Goal: Transaction & Acquisition: Purchase product/service

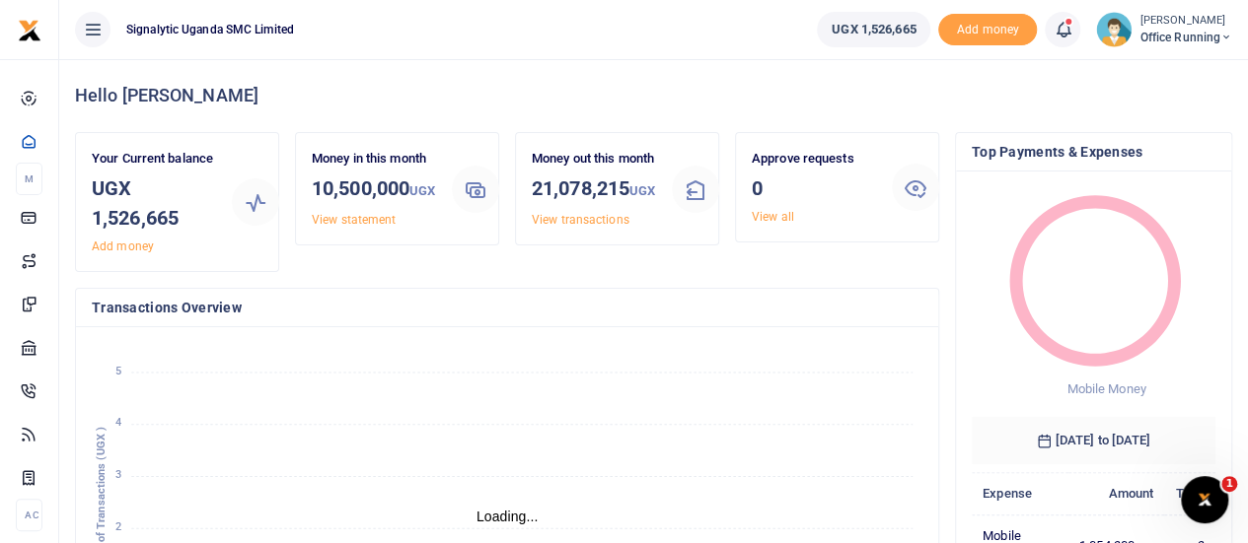
scroll to position [16, 16]
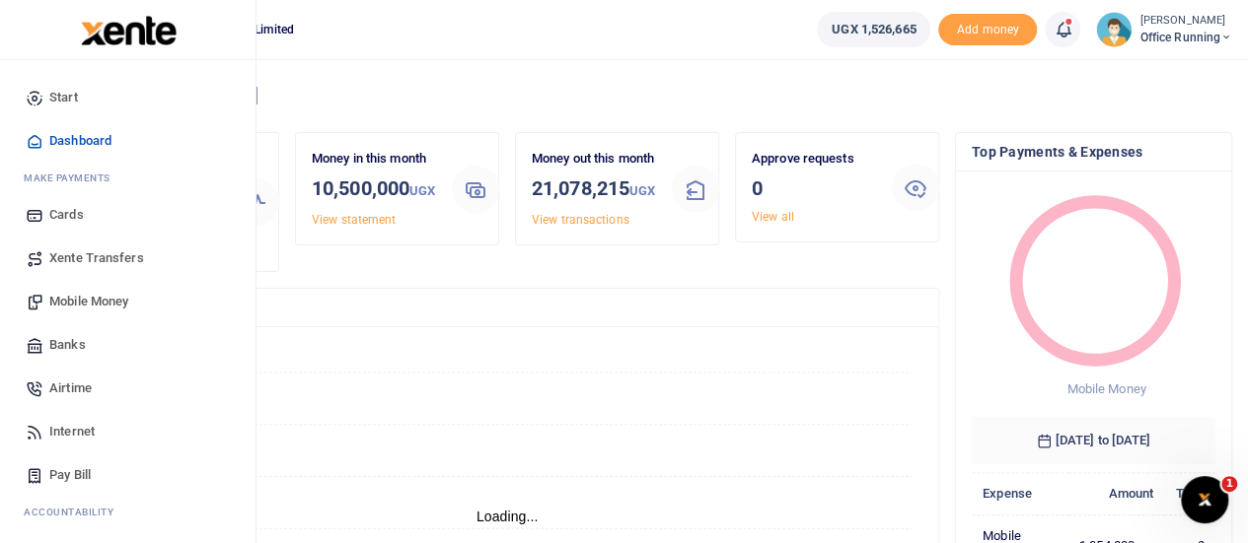
click at [94, 297] on span "Mobile Money" at bounding box center [88, 302] width 79 height 20
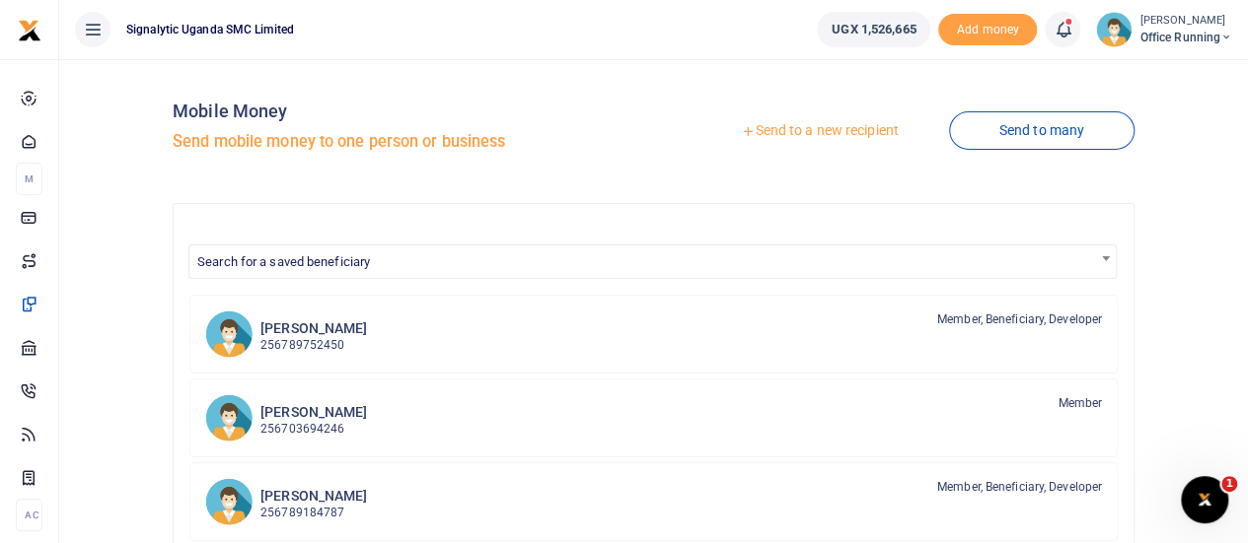
click at [809, 131] on link "Send to a new recipient" at bounding box center [818, 131] width 257 height 36
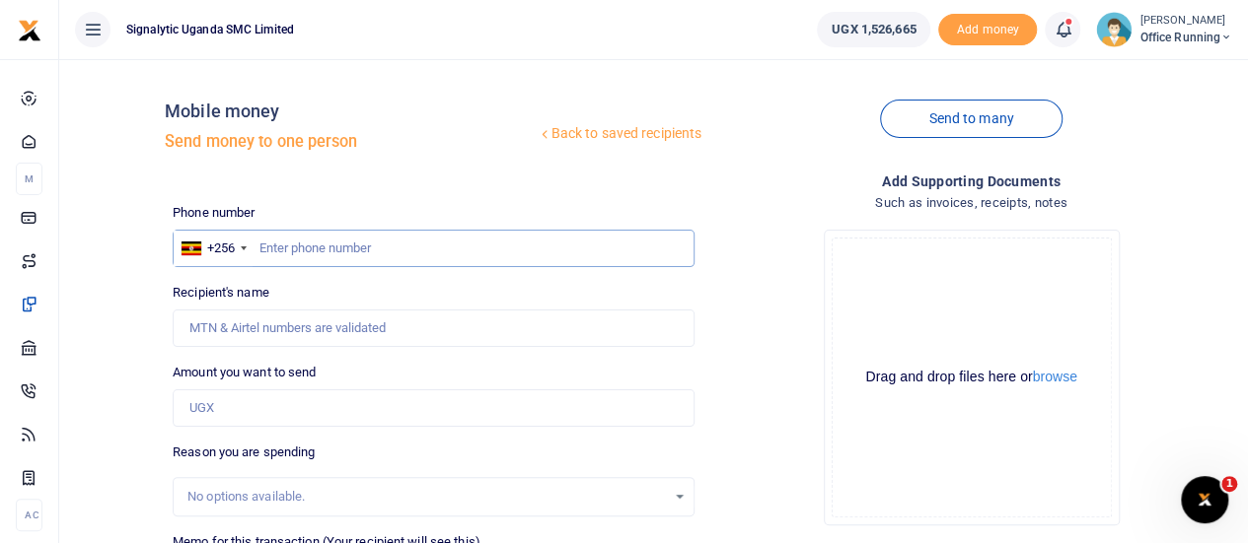
click at [385, 246] on input "text" at bounding box center [434, 248] width 522 height 37
paste input "0774629947"
type input "0774629947"
type input "Abdelgani Ahmed"
type input "0774629947"
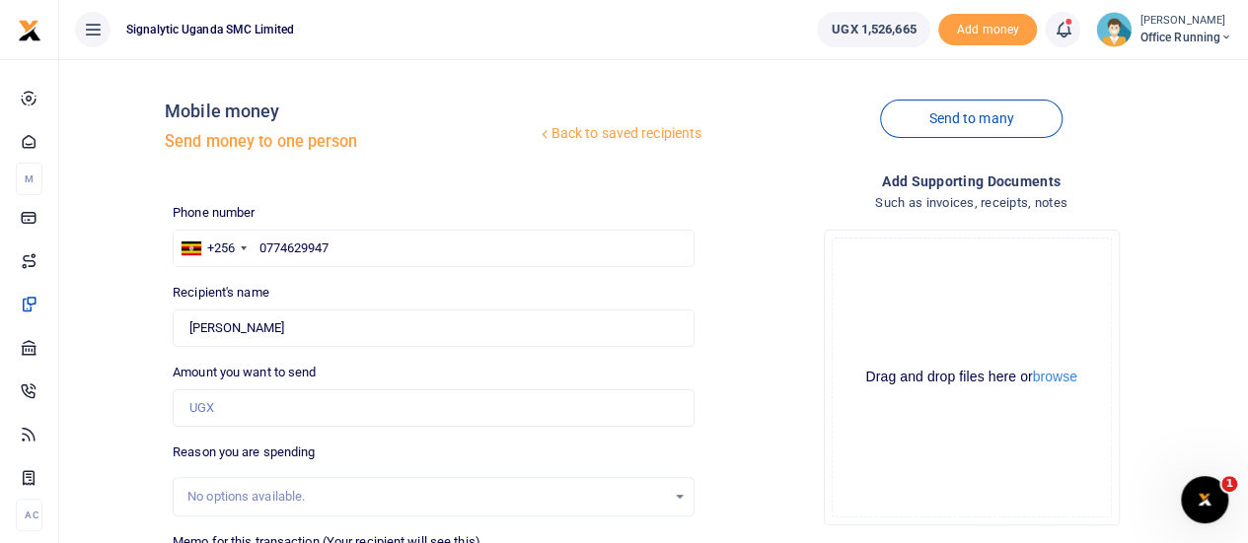
click at [298, 386] on div "Amount you want to send Amount is required." at bounding box center [434, 395] width 522 height 64
click at [294, 397] on input "Amount you want to send" at bounding box center [434, 408] width 522 height 37
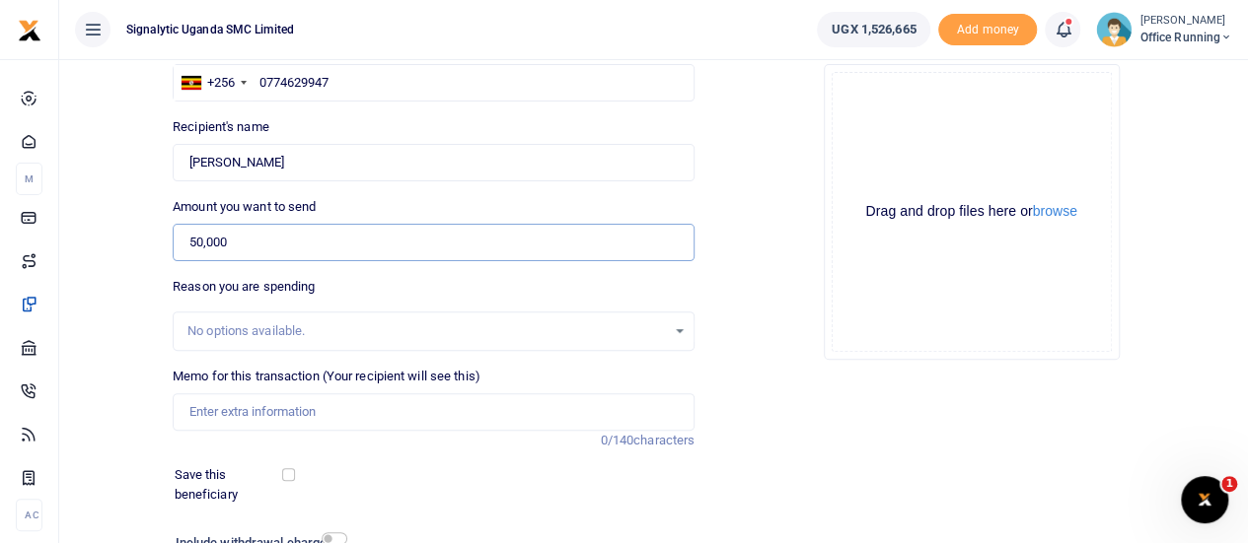
scroll to position [197, 0]
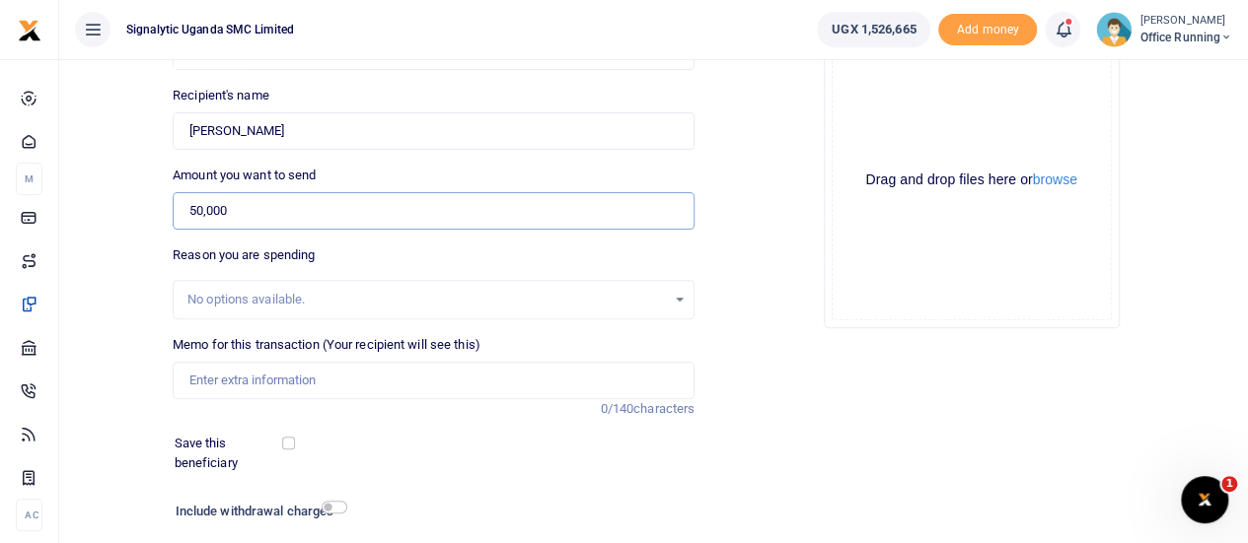
type input "50,000"
click at [257, 374] on input "Memo for this transaction (Your recipient will see this)" at bounding box center [434, 380] width 522 height 37
paste input "REQSN00114"
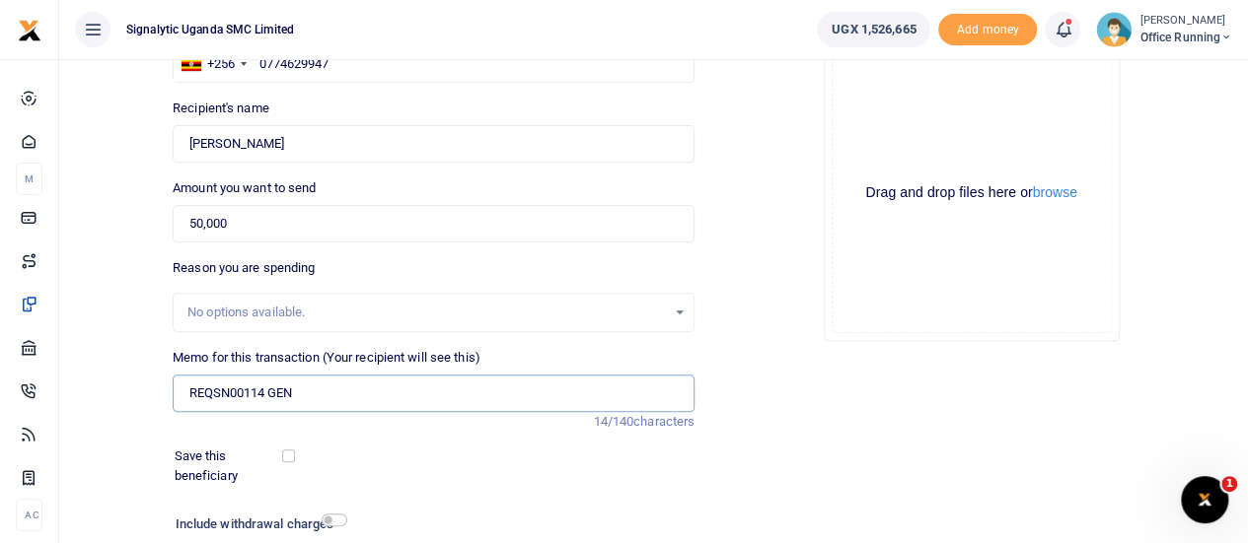
scroll to position [327, 0]
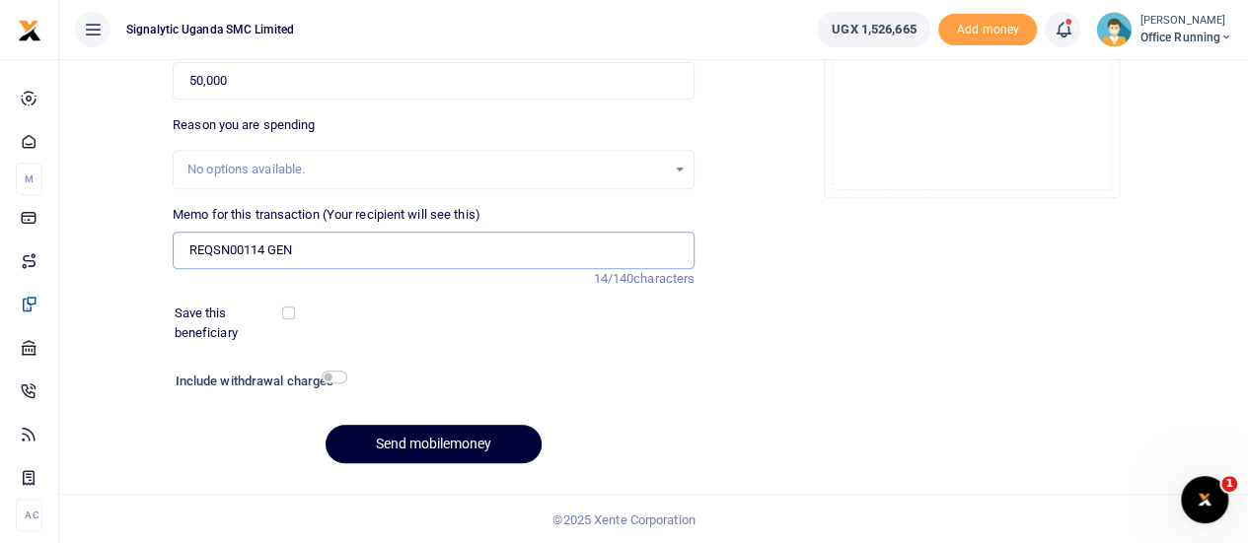
type input "REQSN00114 GEN"
click at [435, 448] on button "Send mobilemoney" at bounding box center [433, 444] width 216 height 38
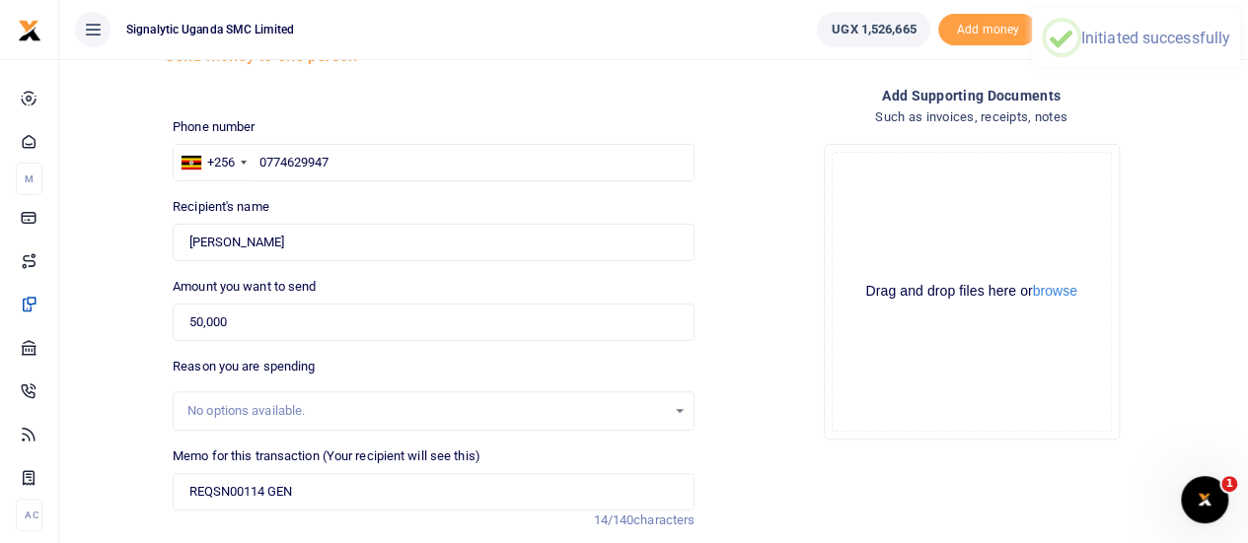
scroll to position [0, 0]
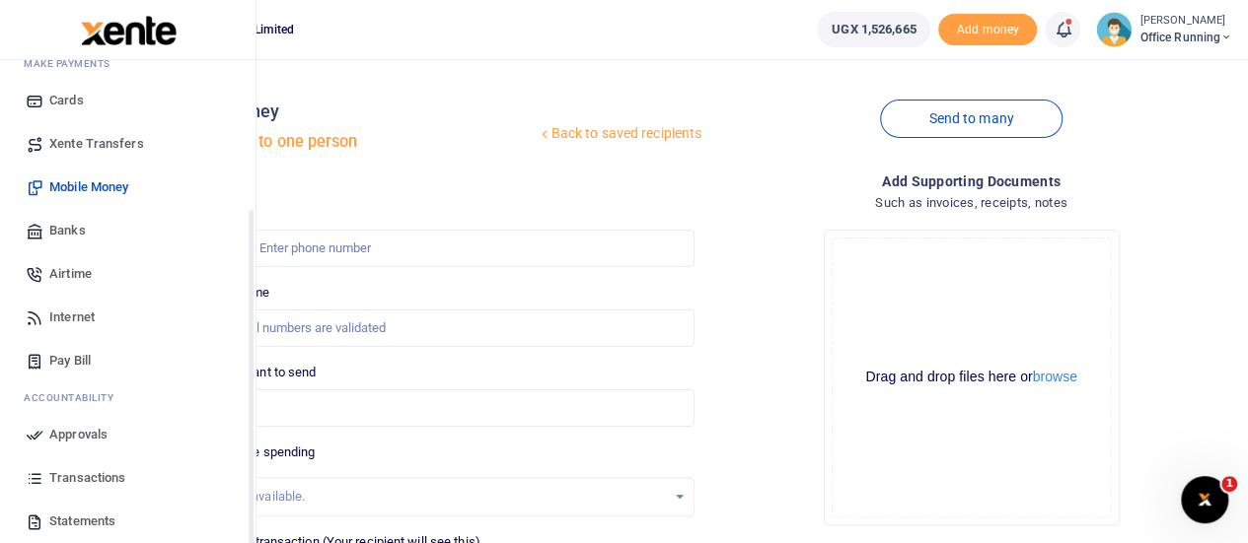
scroll to position [203, 0]
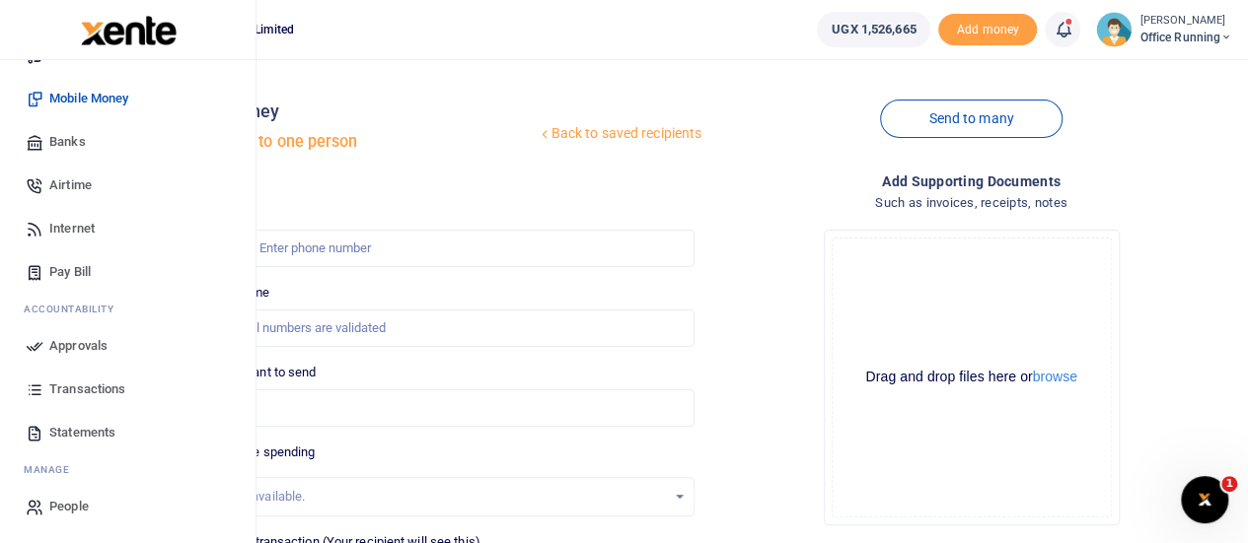
click at [89, 349] on span "Approvals" at bounding box center [78, 346] width 58 height 20
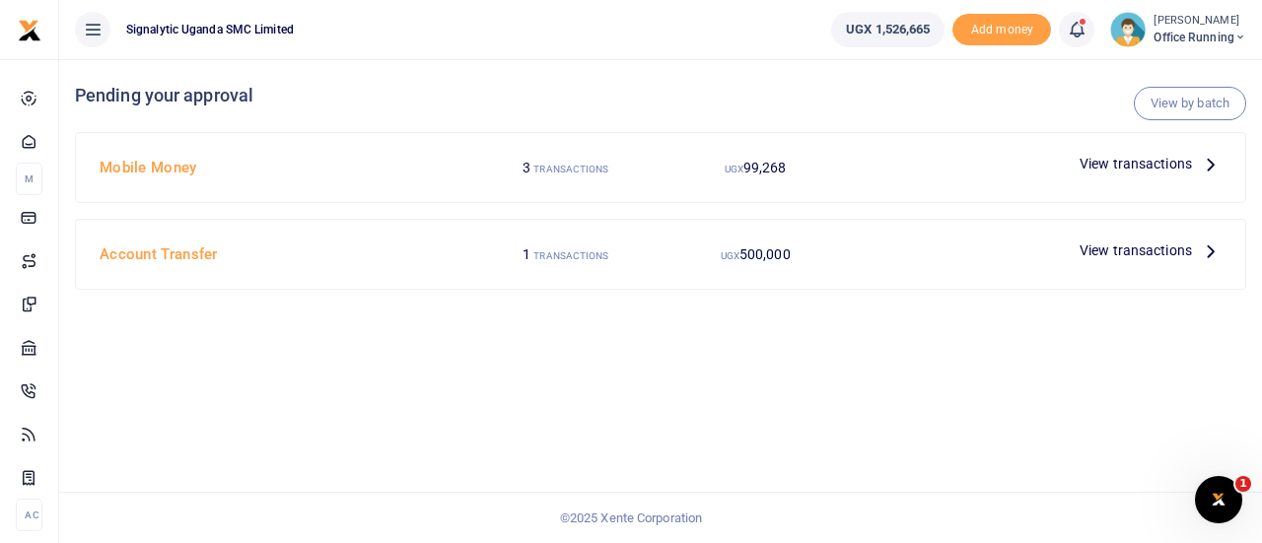
click at [1148, 162] on span "View transactions" at bounding box center [1136, 164] width 112 height 22
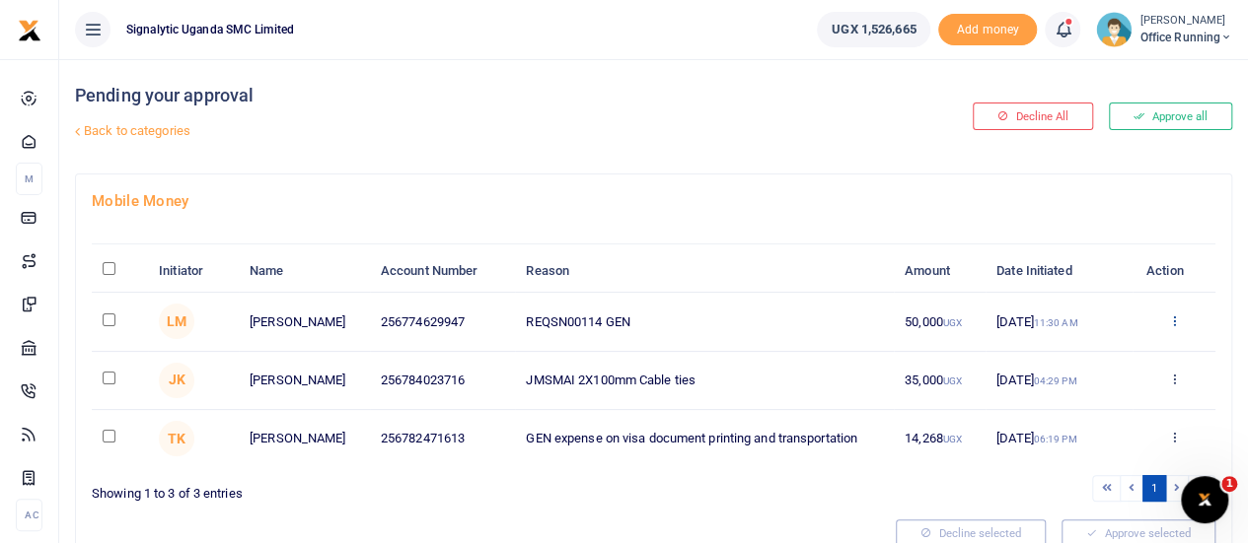
click at [1171, 321] on div "Approve Decline Details" at bounding box center [1173, 323] width 61 height 20
click at [1164, 318] on div "Approve Decline Details" at bounding box center [1173, 323] width 61 height 20
click at [1174, 321] on icon at bounding box center [1173, 321] width 13 height 14
click at [1103, 347] on link "Approve" at bounding box center [1101, 353] width 156 height 28
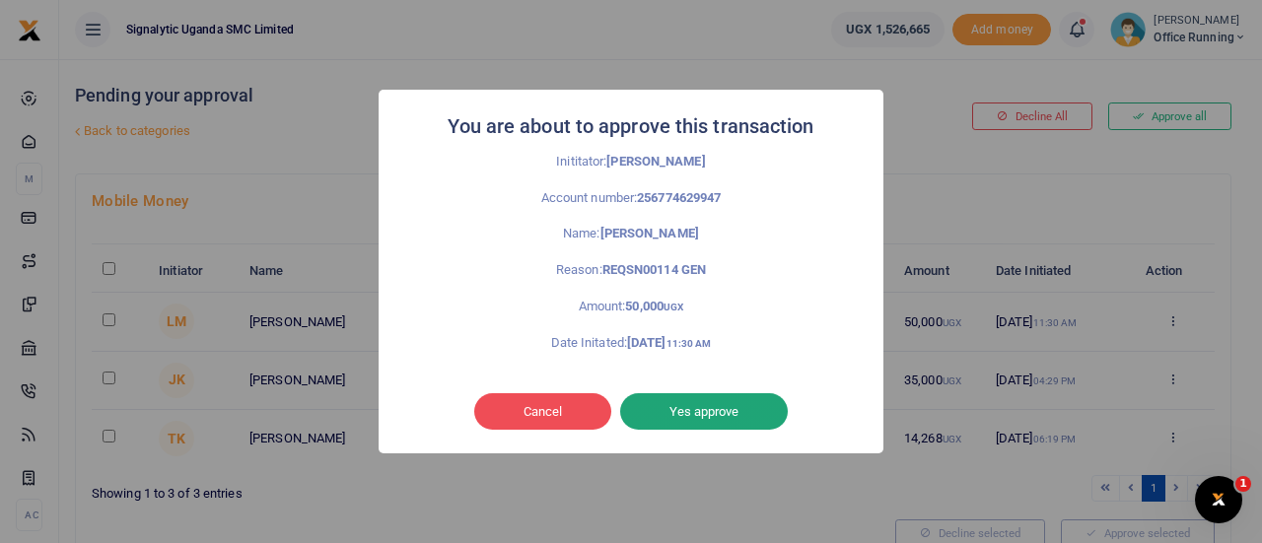
click at [729, 405] on button "Yes approve" at bounding box center [704, 412] width 168 height 37
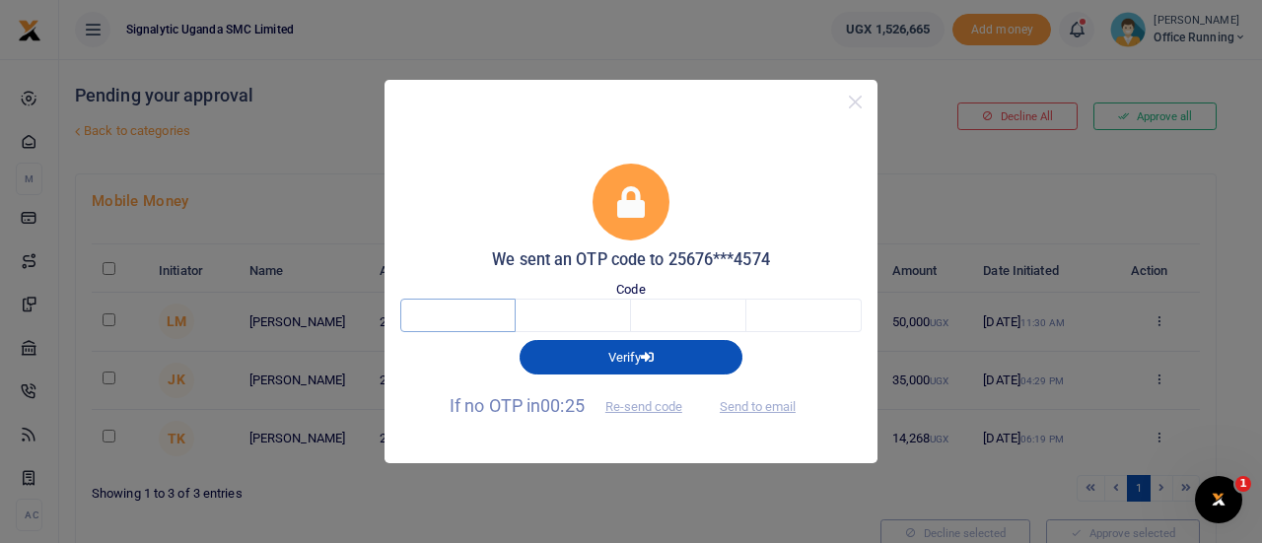
click at [427, 314] on input "text" at bounding box center [457, 316] width 115 height 34
type input "5"
type input "8"
type input "6"
type input "4"
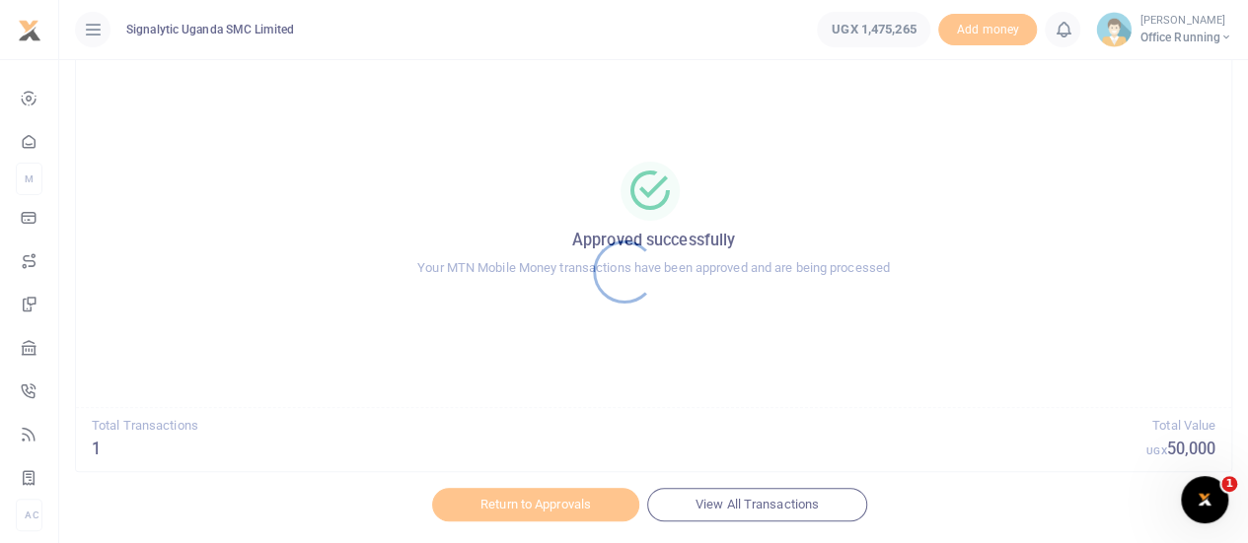
scroll to position [113, 0]
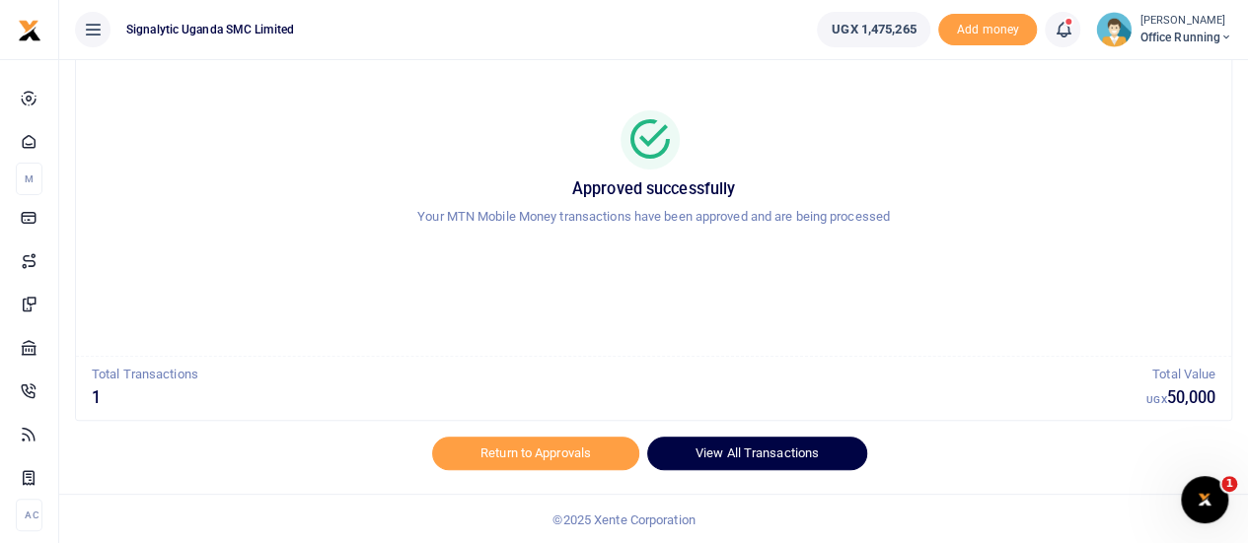
click at [734, 463] on link "View All Transactions" at bounding box center [757, 454] width 220 height 34
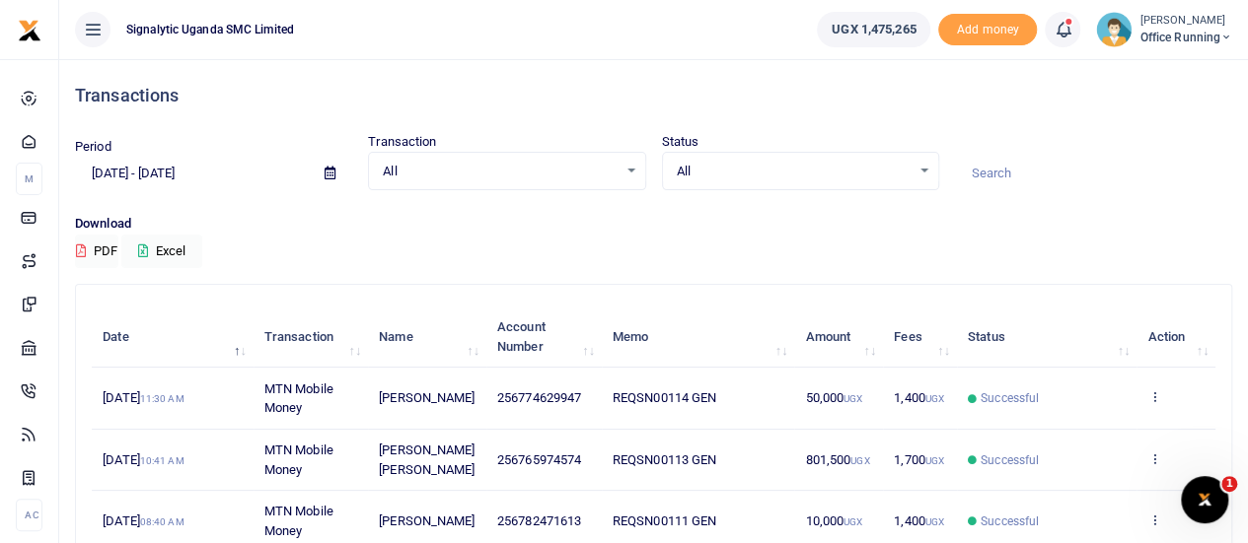
click at [1144, 387] on td "View details Send again" at bounding box center [1175, 398] width 79 height 61
click at [1149, 390] on icon at bounding box center [1153, 397] width 13 height 14
click at [1120, 423] on link "View details" at bounding box center [1082, 431] width 156 height 28
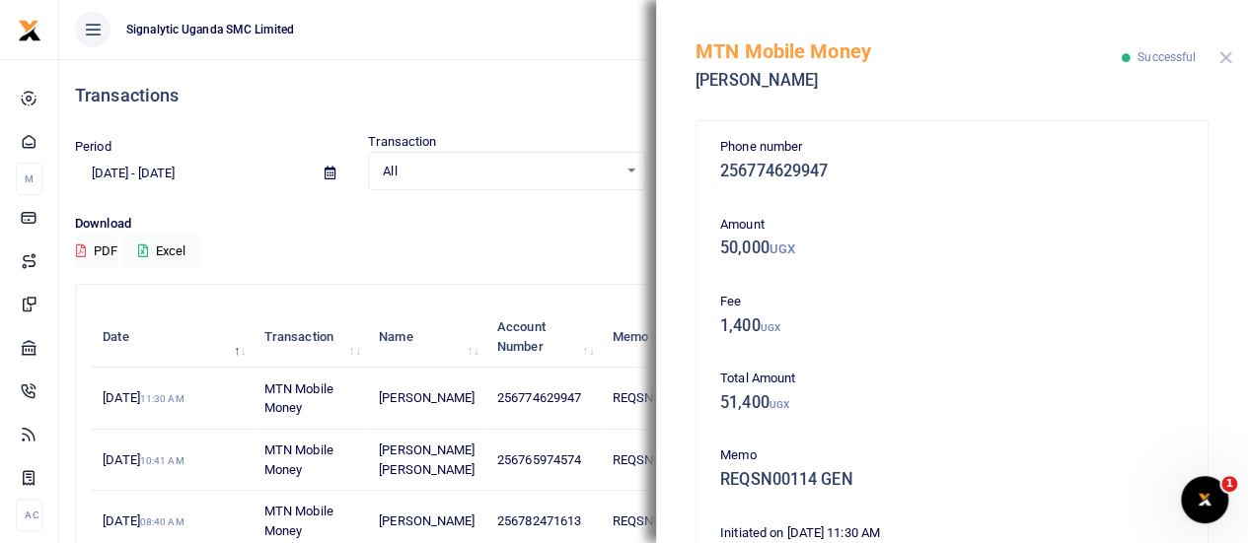
click at [1232, 60] on div "MTN Mobile Money Abdelgani Ahmed Successful" at bounding box center [952, 54] width 592 height 109
click at [1227, 56] on button "Close" at bounding box center [1225, 57] width 13 height 13
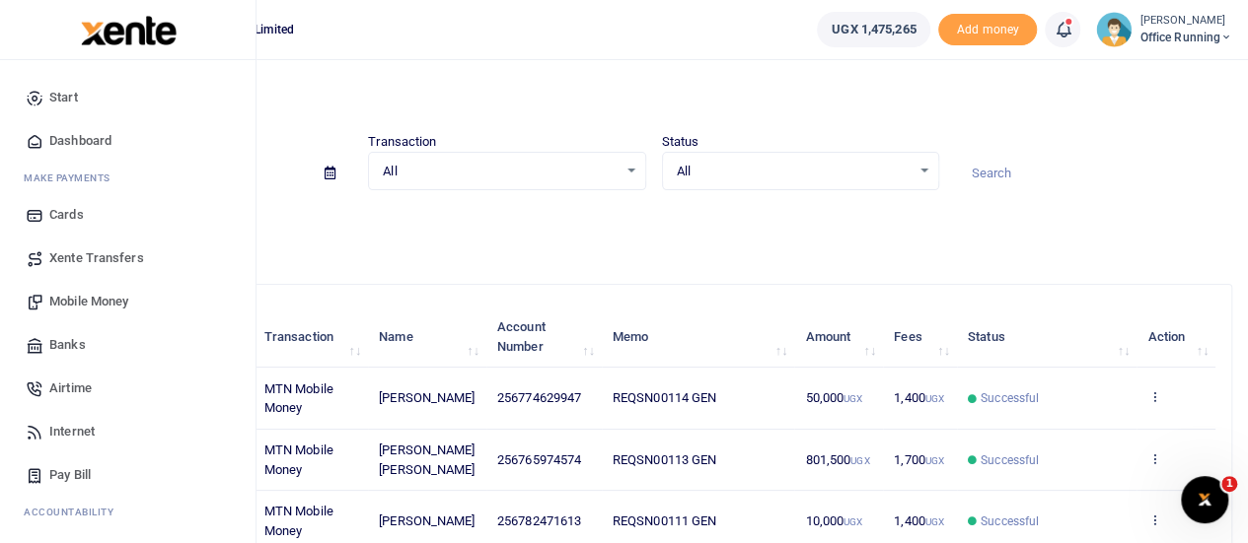
click at [95, 260] on span "Xente Transfers" at bounding box center [96, 259] width 95 height 20
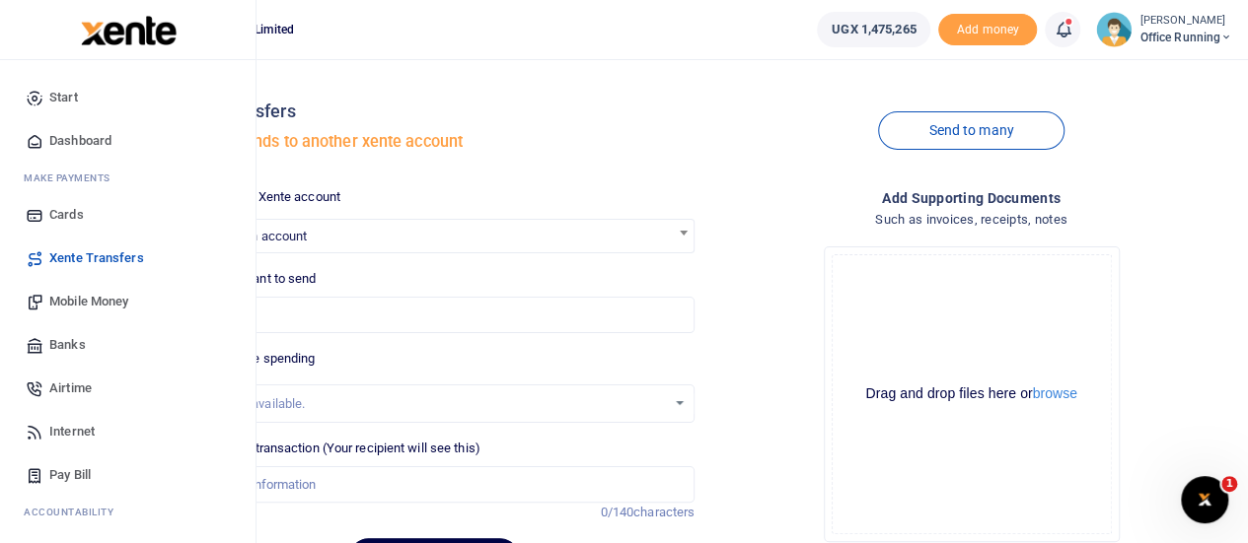
click at [98, 307] on span "Mobile Money" at bounding box center [88, 302] width 79 height 20
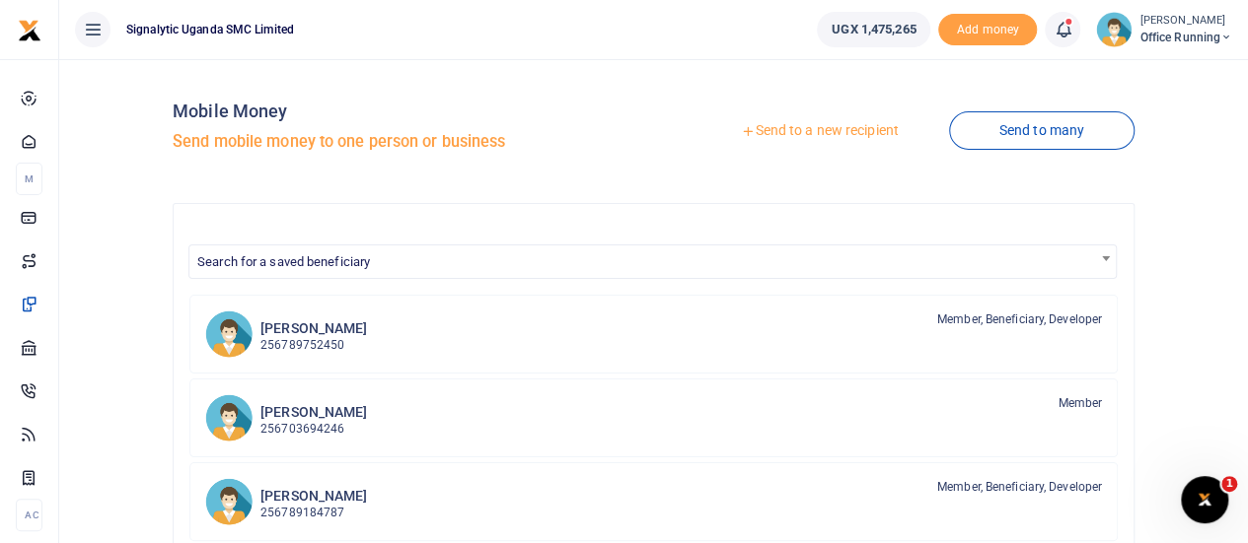
click at [832, 136] on link "Send to a new recipient" at bounding box center [818, 131] width 257 height 36
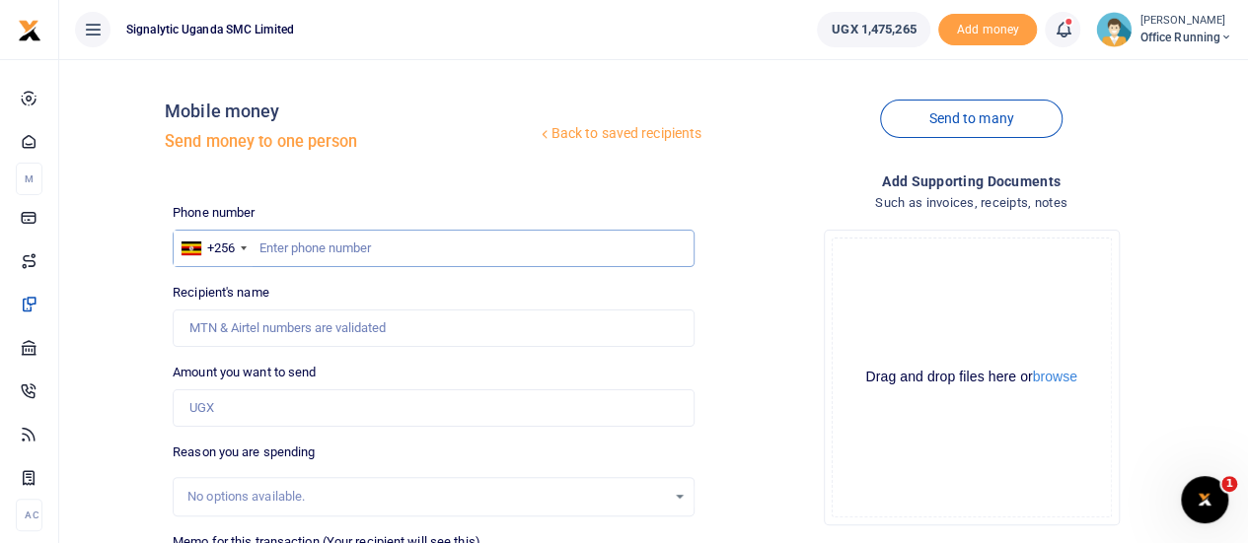
click at [329, 246] on input "text" at bounding box center [434, 248] width 522 height 37
paste input "774859138"
type input "774859138"
type input "[PERSON_NAME] [PERSON_NAME]"
type input "774859138"
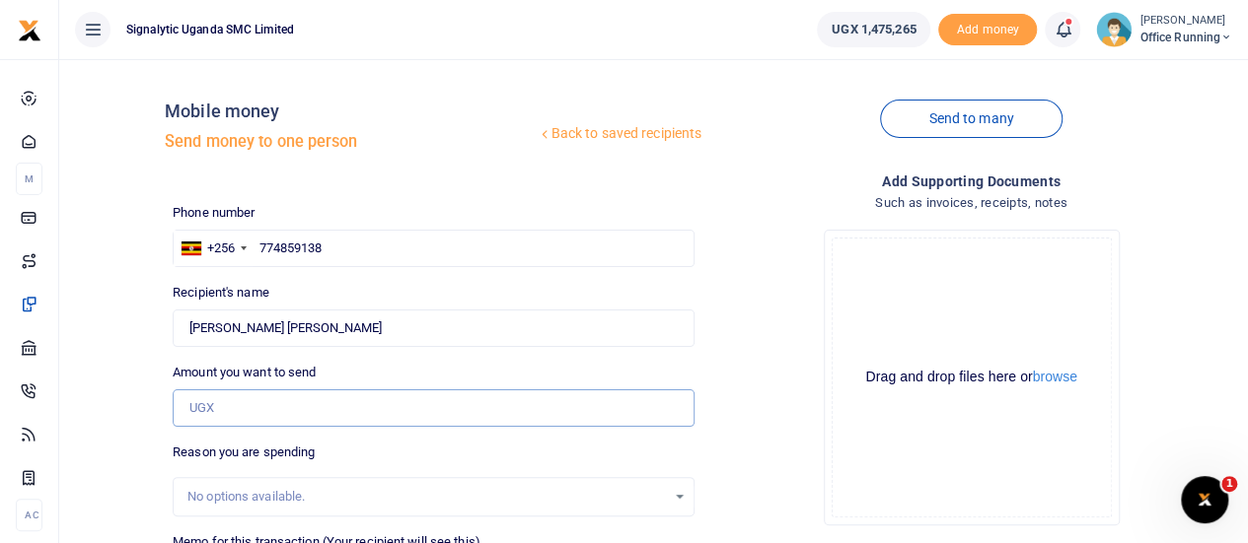
click at [230, 407] on input "Amount you want to send" at bounding box center [434, 408] width 522 height 37
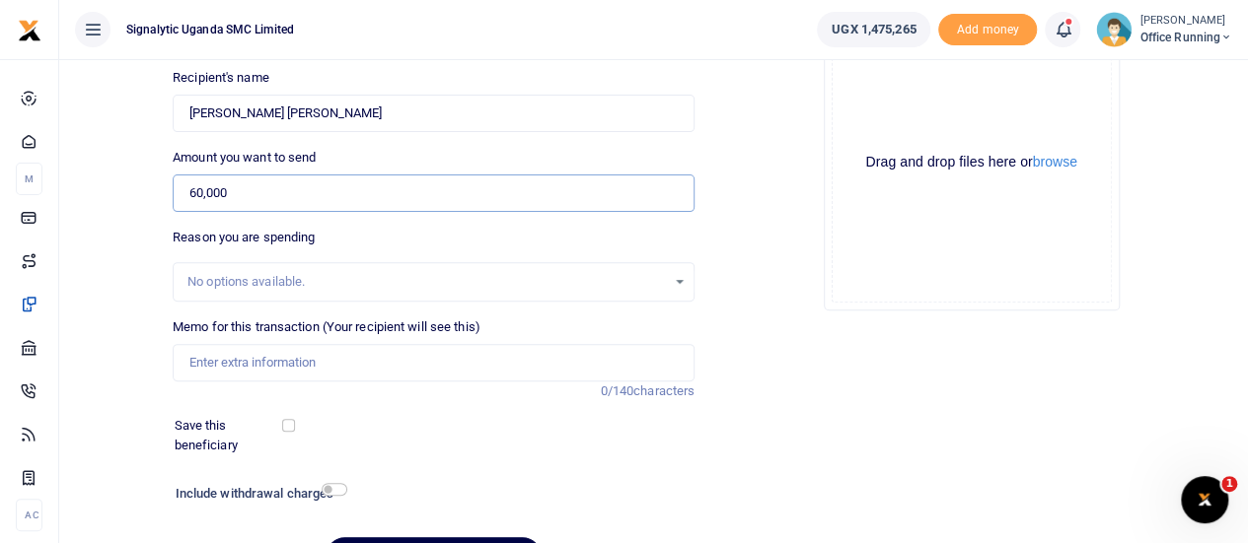
scroll to position [296, 0]
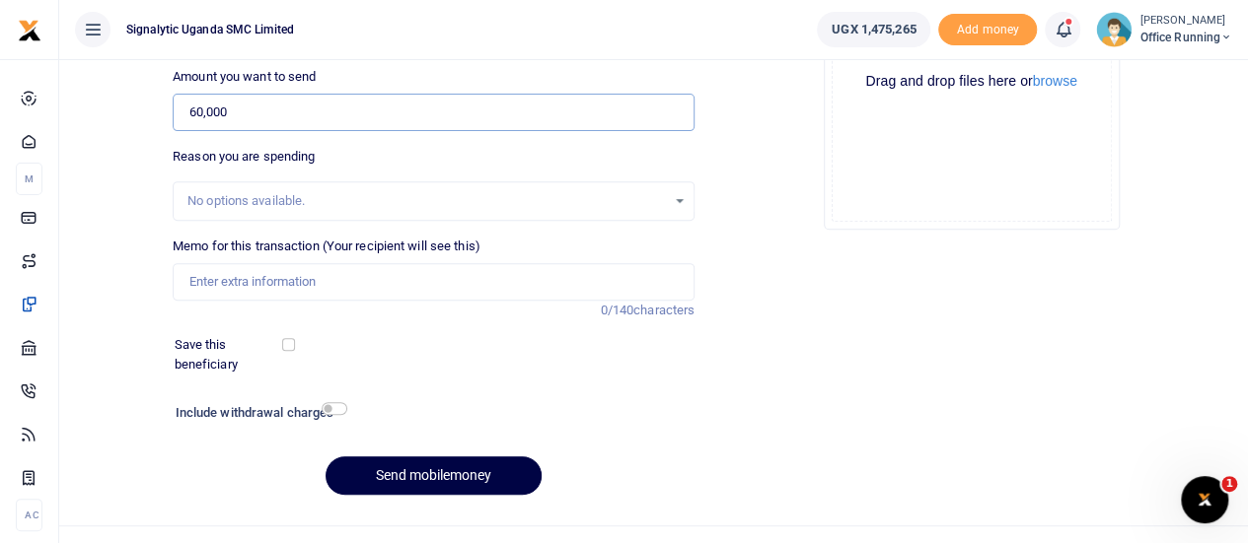
type input "60,000"
click at [288, 295] on input "Memo for this transaction (Your recipient will see this)" at bounding box center [434, 281] width 522 height 37
paste input "REQSN00115"
type input "REQSN00115 GEN"
click at [404, 479] on button "Send mobilemoney" at bounding box center [433, 476] width 216 height 38
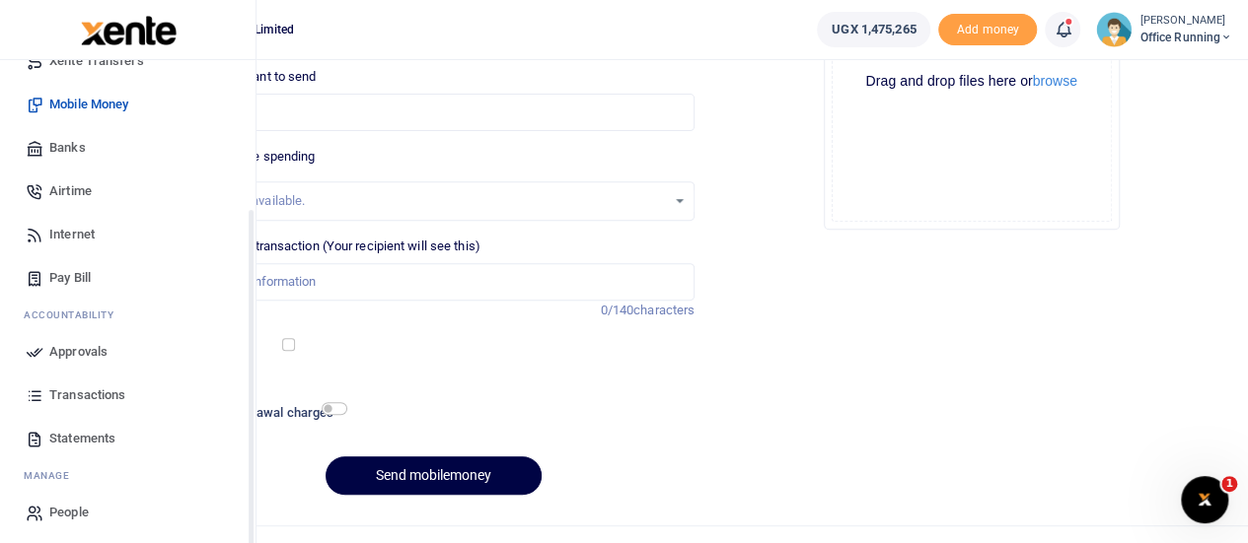
scroll to position [203, 0]
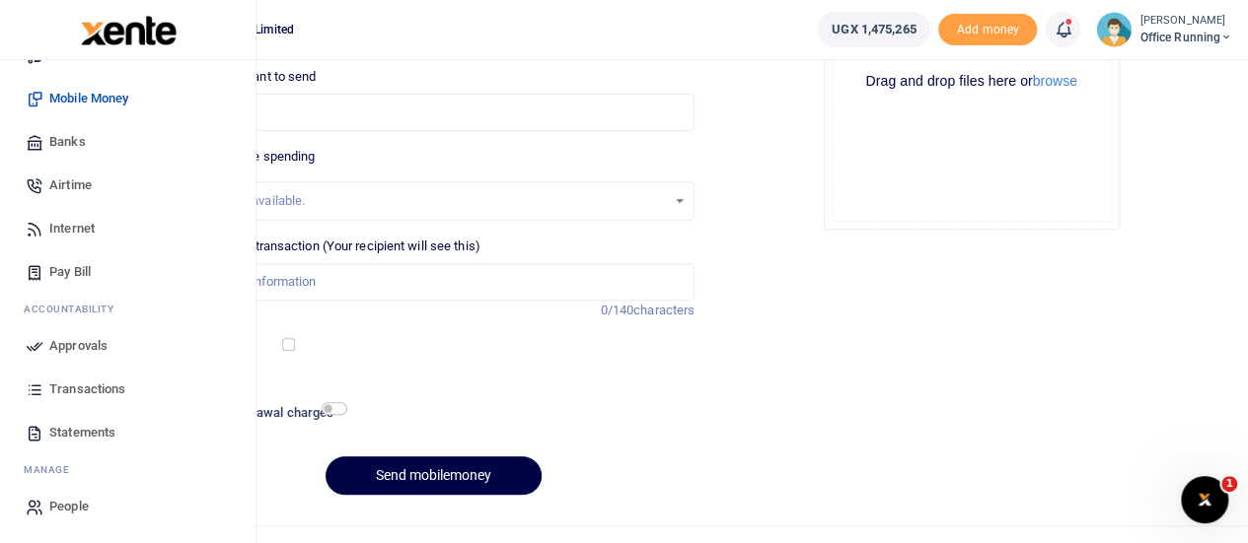
click at [97, 348] on span "Approvals" at bounding box center [78, 346] width 58 height 20
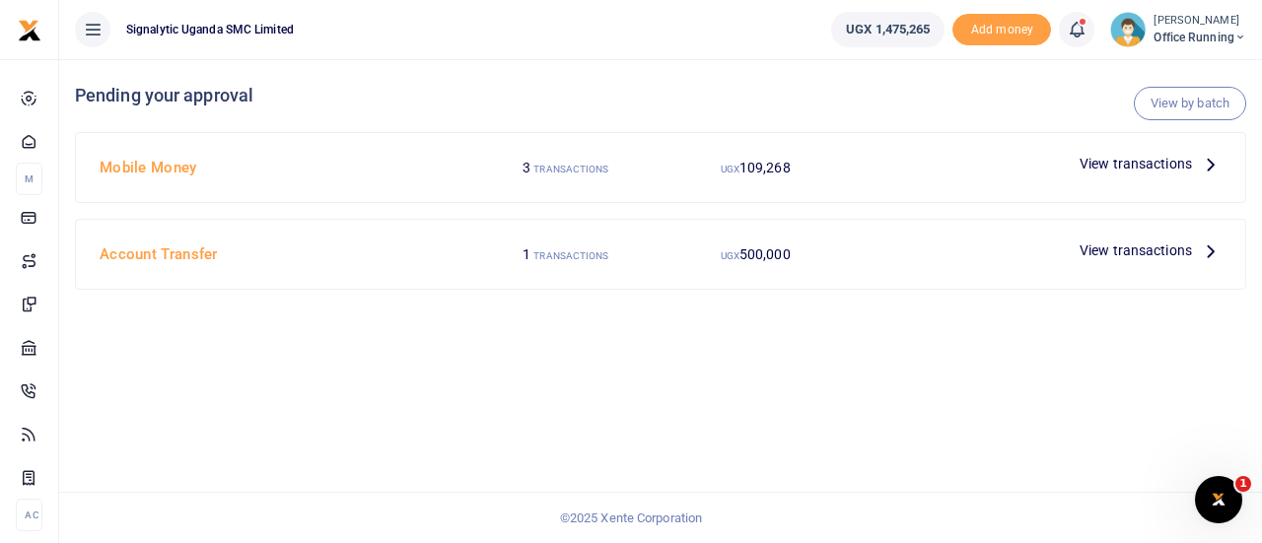
click at [1142, 158] on span "View transactions" at bounding box center [1136, 164] width 112 height 22
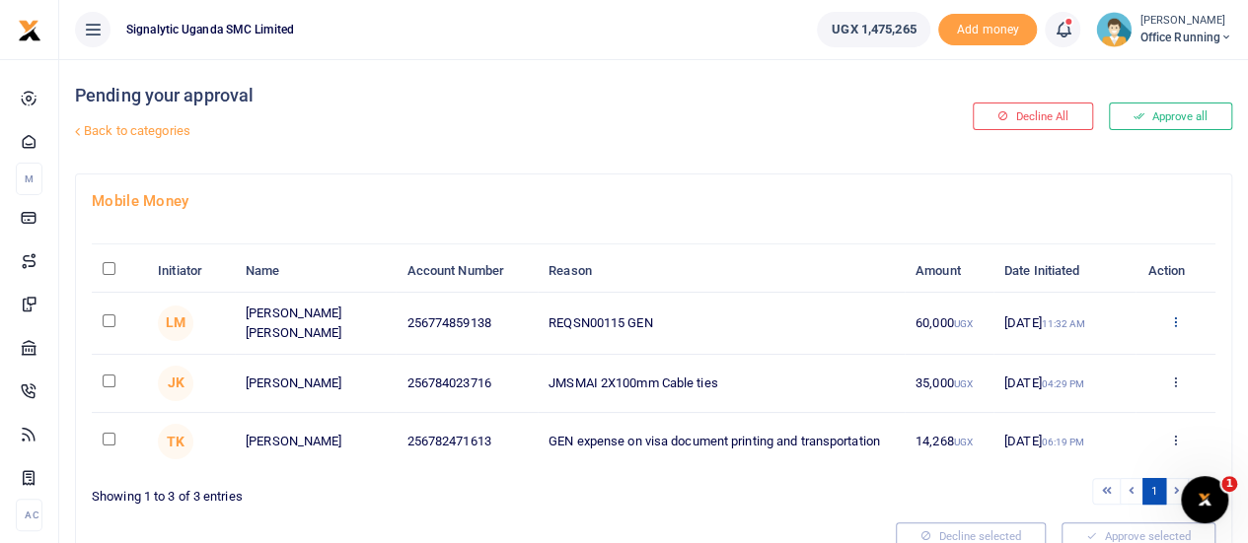
click at [1180, 319] on icon at bounding box center [1175, 322] width 13 height 14
click at [1079, 342] on link "Approve" at bounding box center [1103, 353] width 156 height 28
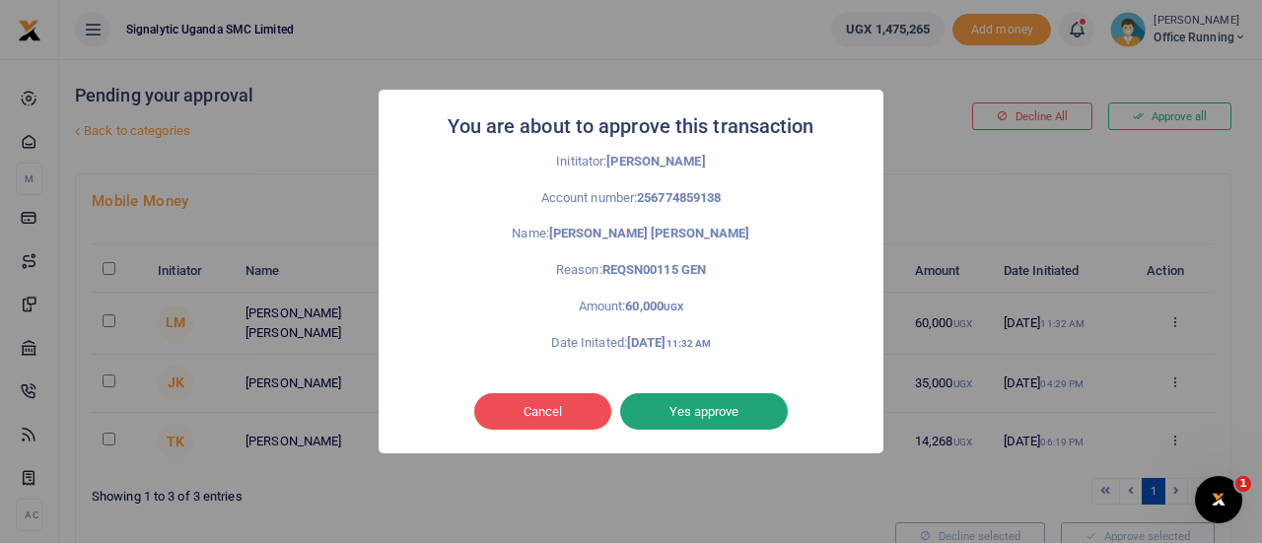
click at [736, 413] on button "Yes approve" at bounding box center [704, 412] width 168 height 37
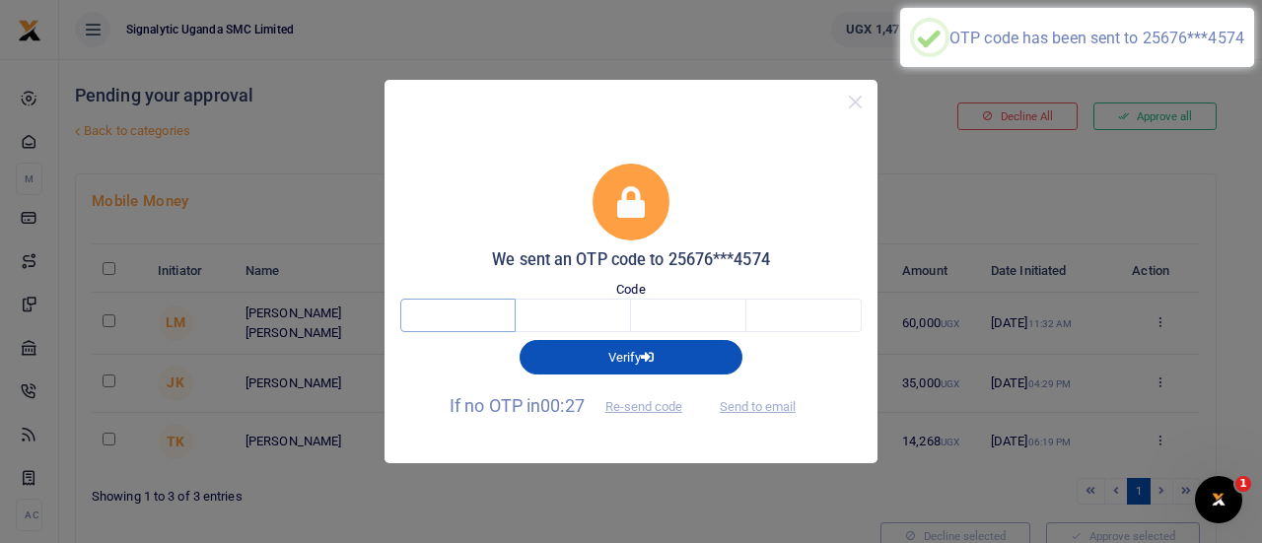
click at [466, 317] on input "text" at bounding box center [457, 316] width 115 height 34
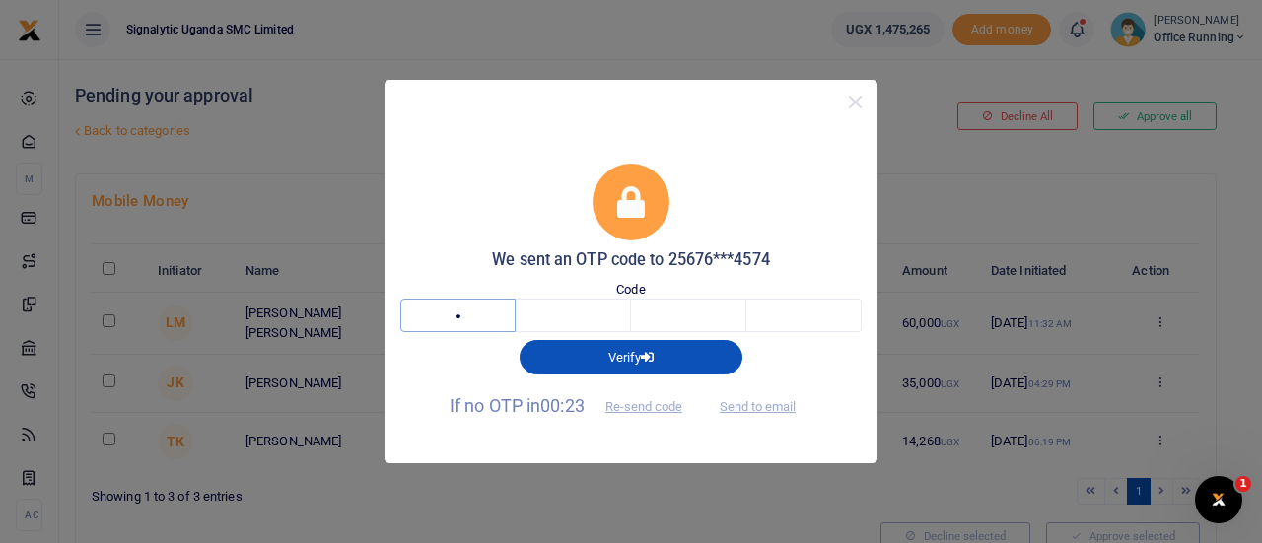
type input "3"
type input "9"
type input "6"
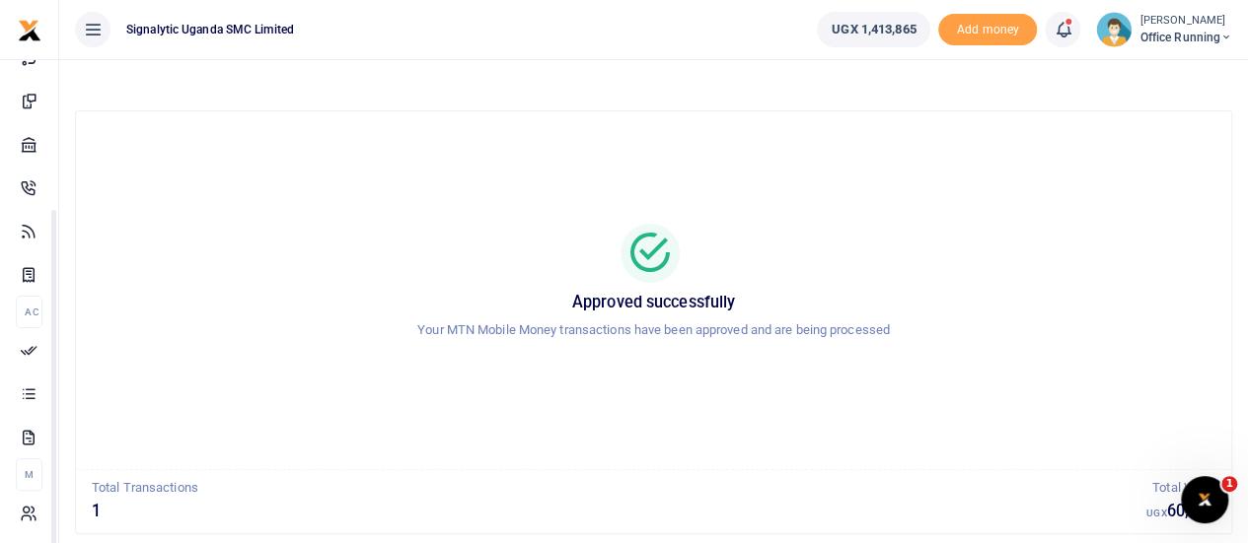
scroll to position [113, 0]
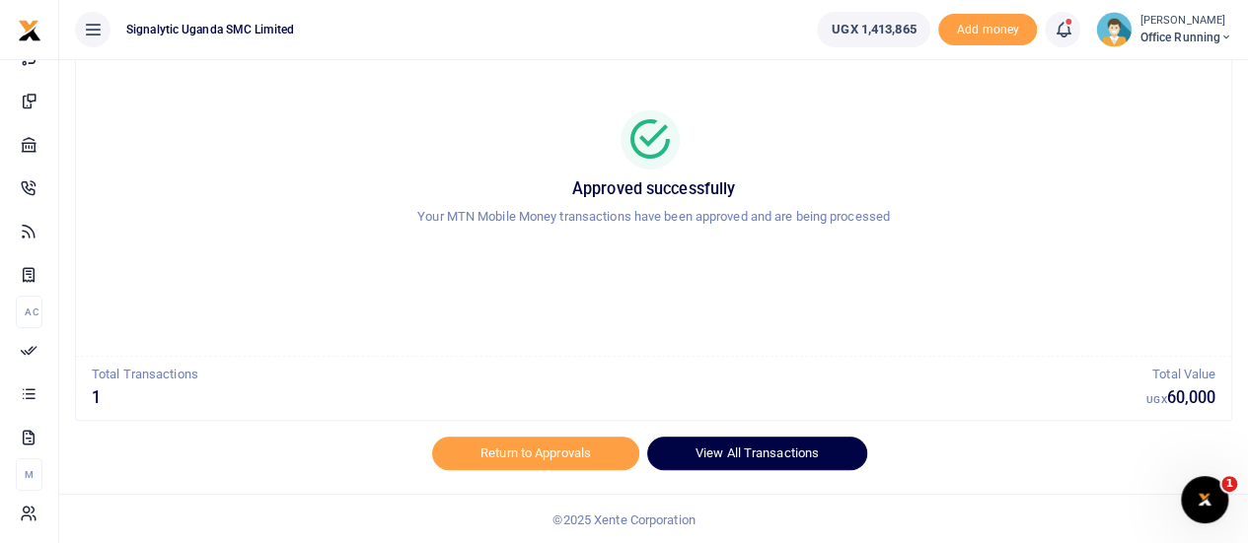
click at [752, 458] on link "View All Transactions" at bounding box center [757, 454] width 220 height 34
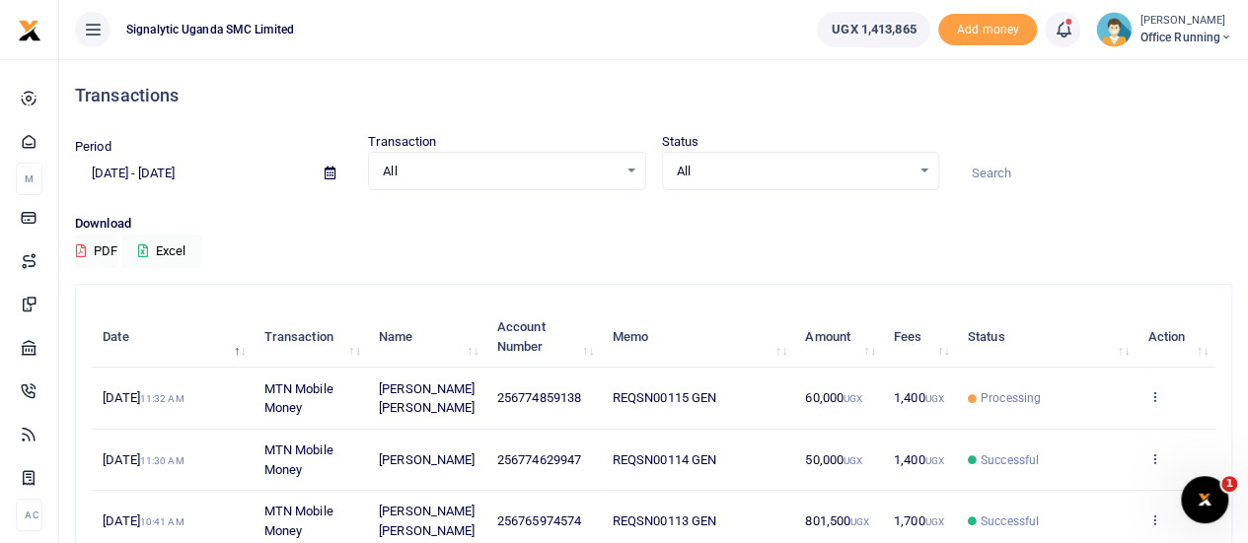
click at [1159, 403] on icon at bounding box center [1153, 397] width 13 height 14
click at [1117, 437] on link "View details" at bounding box center [1082, 440] width 156 height 28
